Goal: Information Seeking & Learning: Learn about a topic

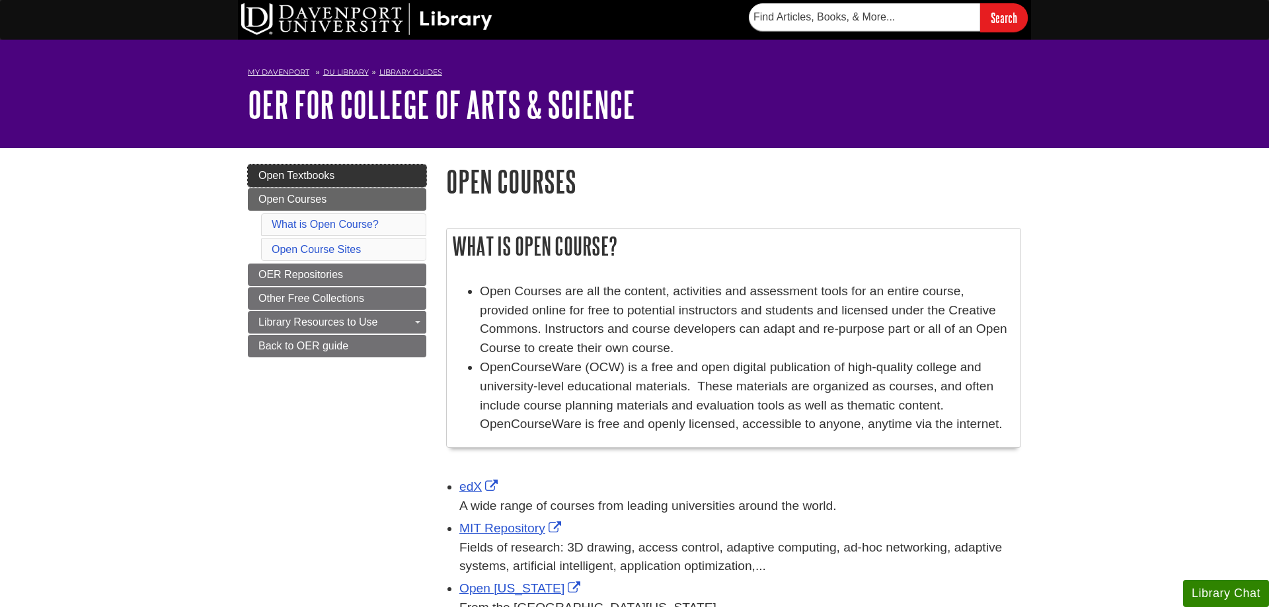
click at [307, 169] on link "Open Textbooks" at bounding box center [337, 176] width 178 height 22
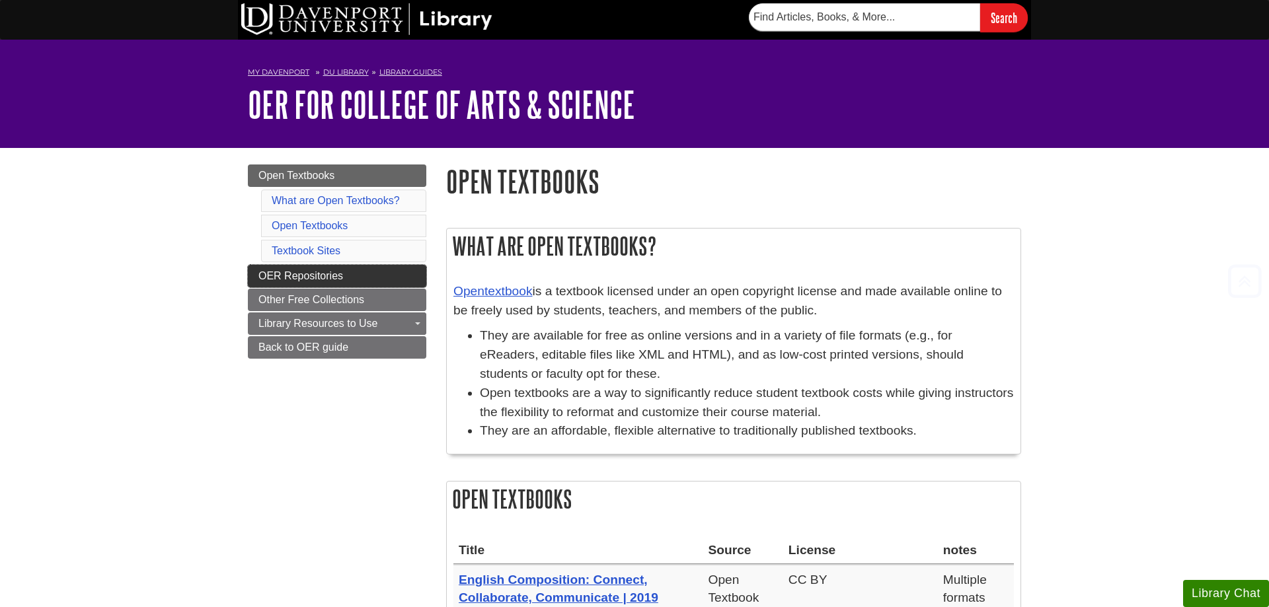
click at [375, 273] on link "OER Repositories" at bounding box center [337, 276] width 178 height 22
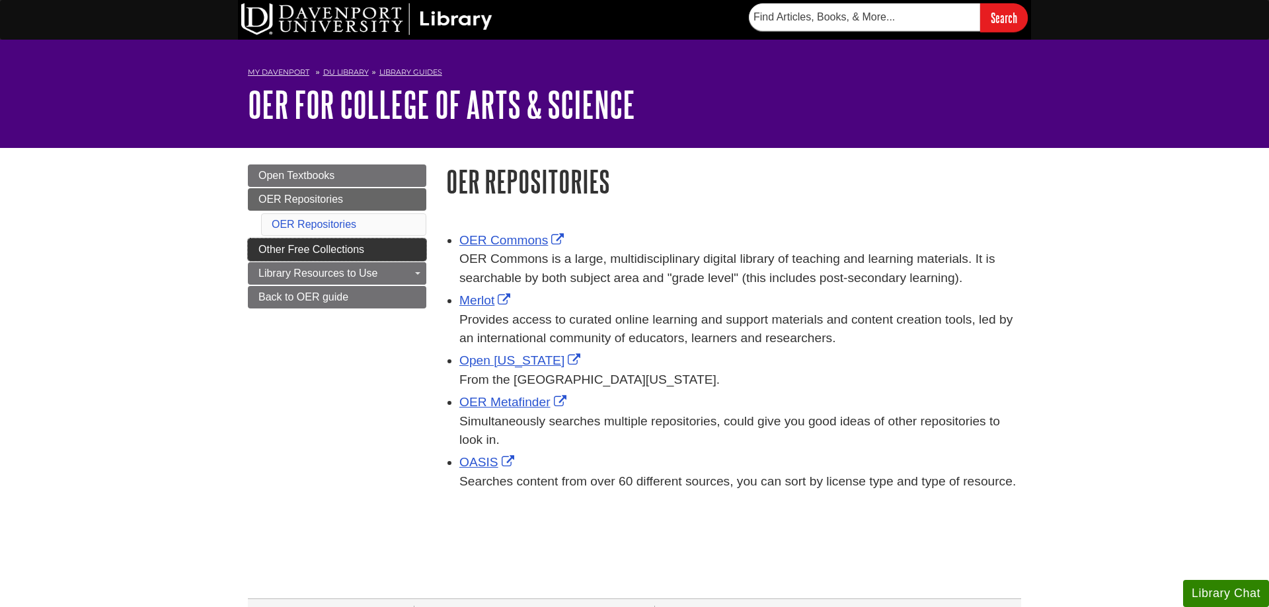
click at [272, 252] on span "Other Free Collections" at bounding box center [311, 249] width 106 height 11
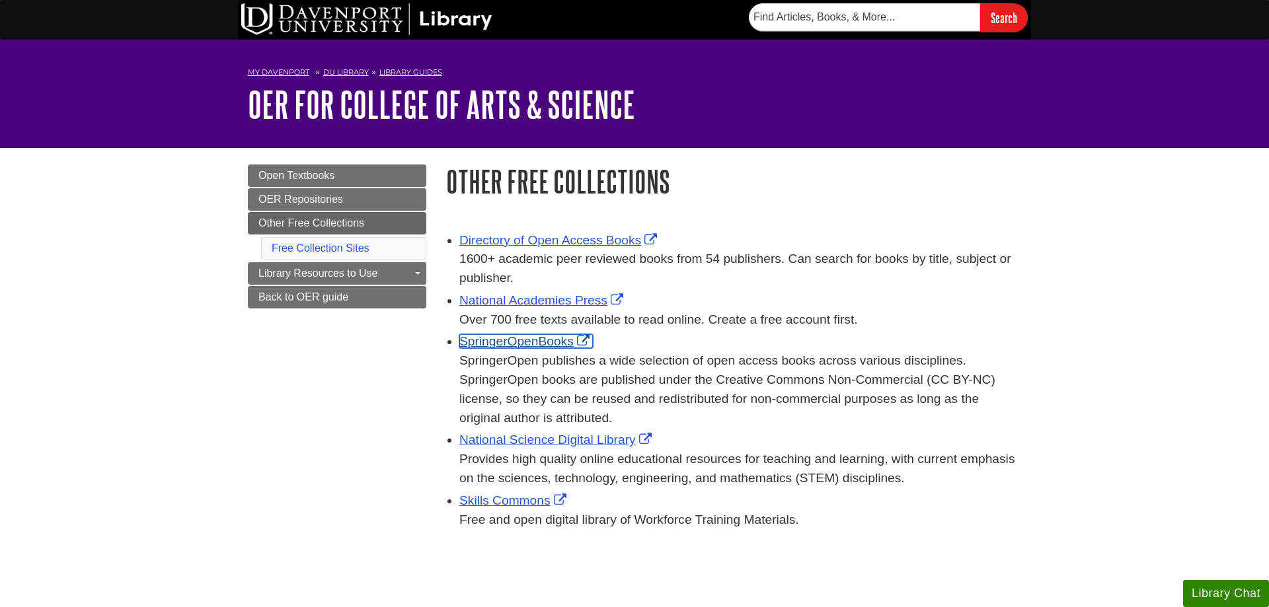
click at [484, 346] on link "SpringerOpenBooks" at bounding box center [526, 341] width 134 height 14
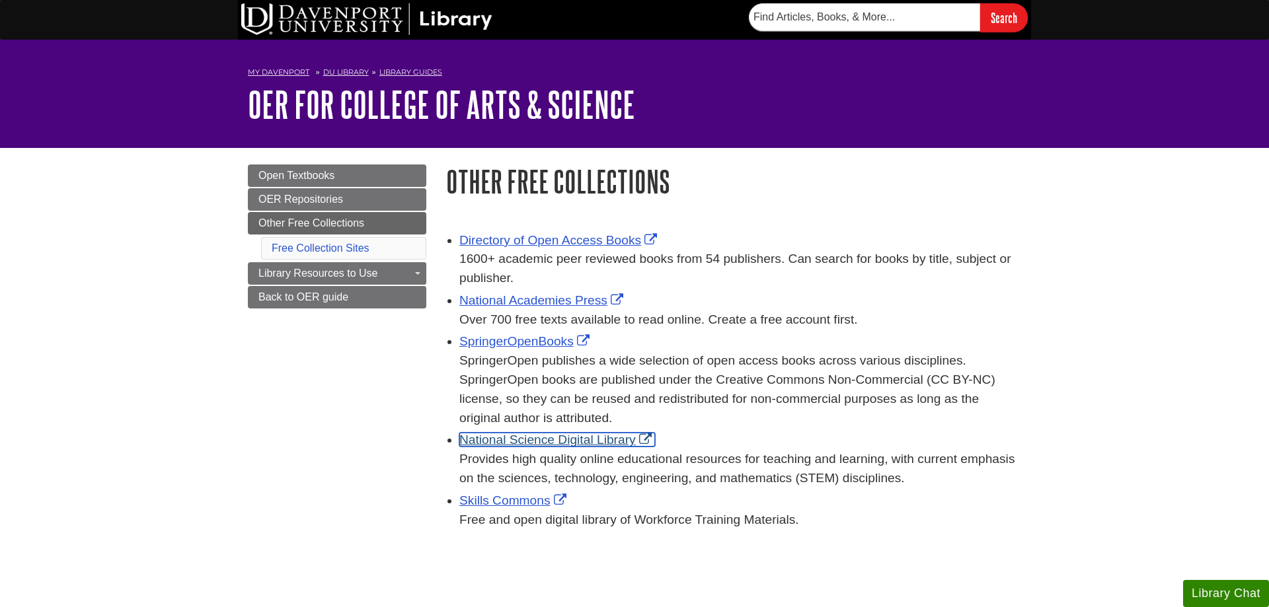
click at [499, 444] on link "National Science Digital Library" at bounding box center [557, 440] width 196 height 14
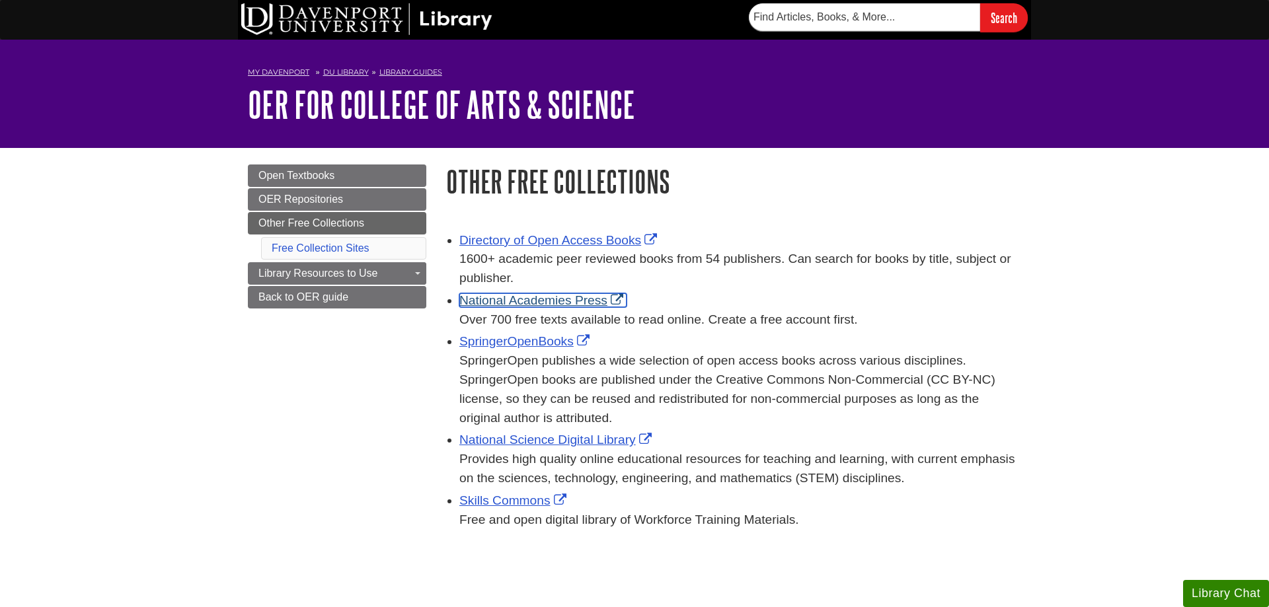
click at [547, 298] on link "National Academies Press" at bounding box center [542, 300] width 167 height 14
click at [559, 249] on div "Directory of Open Access Books 1600+ academic peer reviewed books from 54 publi…" at bounding box center [740, 259] width 562 height 57
click at [613, 236] on link "Directory of Open Access Books" at bounding box center [559, 240] width 201 height 14
click at [532, 343] on link "SpringerOpenBooks" at bounding box center [526, 341] width 134 height 14
